Goal: Manage account settings

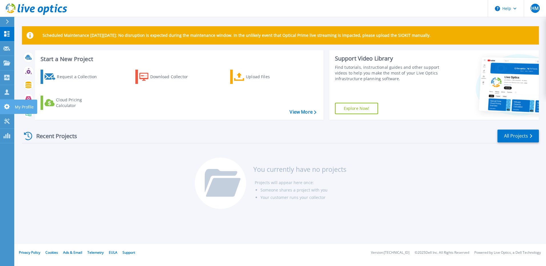
click at [5, 108] on icon at bounding box center [6, 106] width 7 height 5
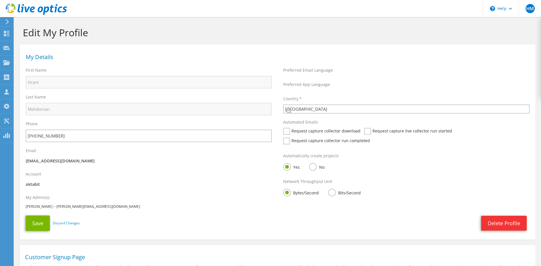
select select "87"
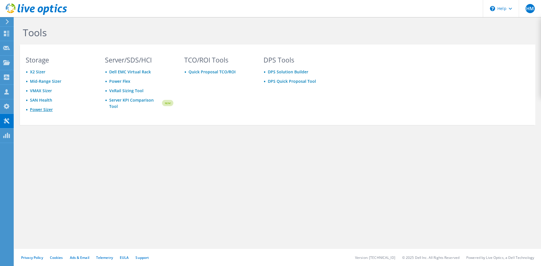
click at [43, 110] on link "Power Sizer" at bounding box center [41, 109] width 23 height 5
